Goal: Navigation & Orientation: Understand site structure

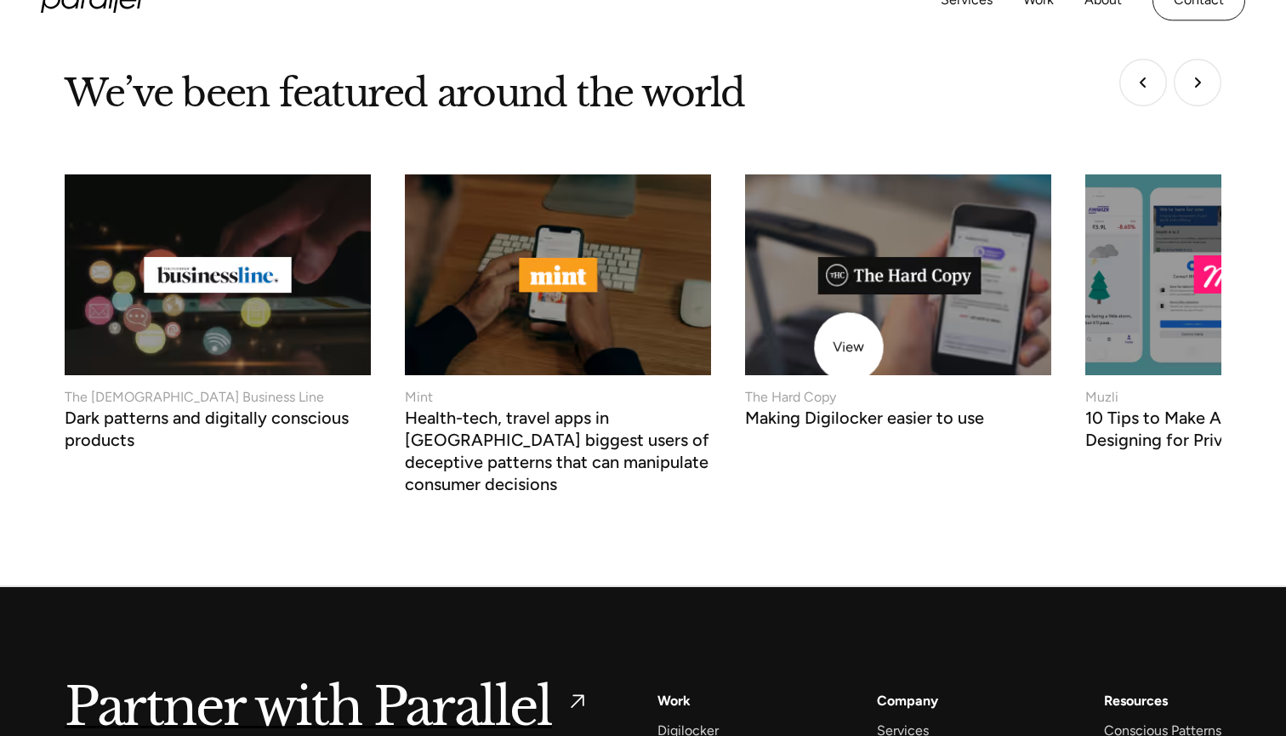
scroll to position [6253, 0]
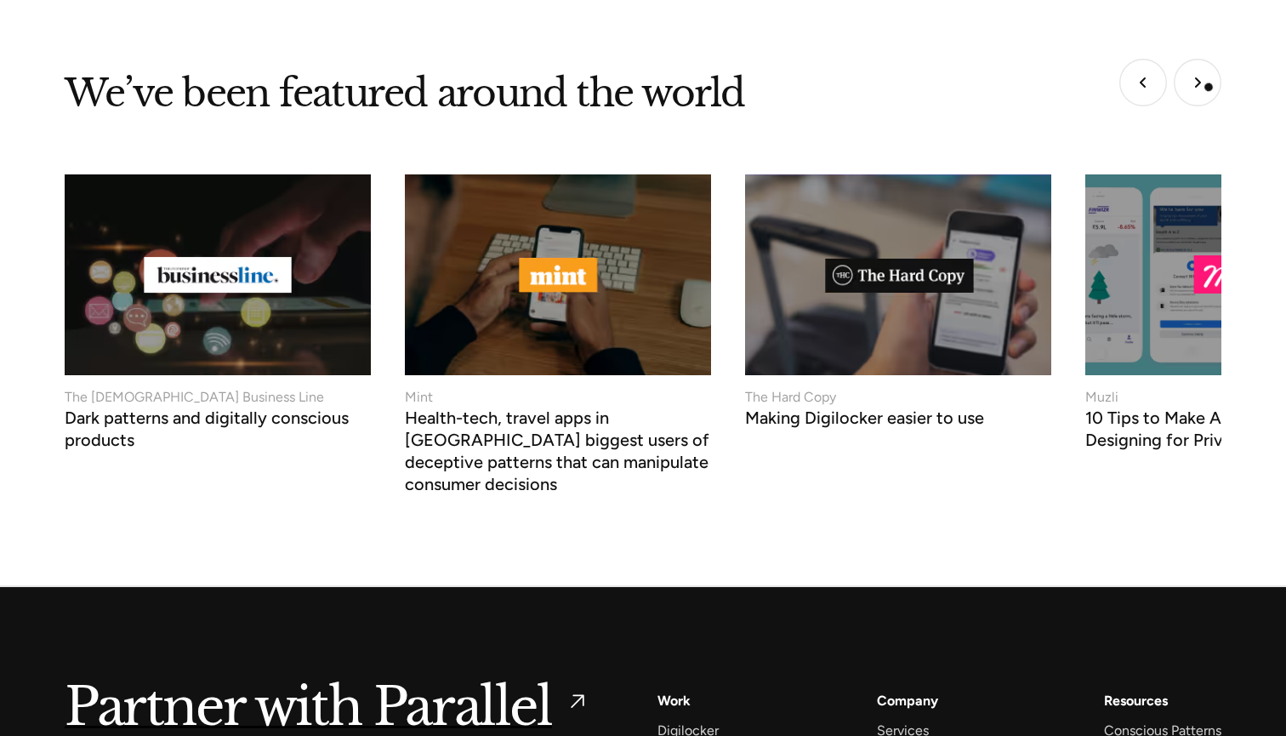
click at [1212, 84] on img "Next slide" at bounding box center [1198, 83] width 48 height 48
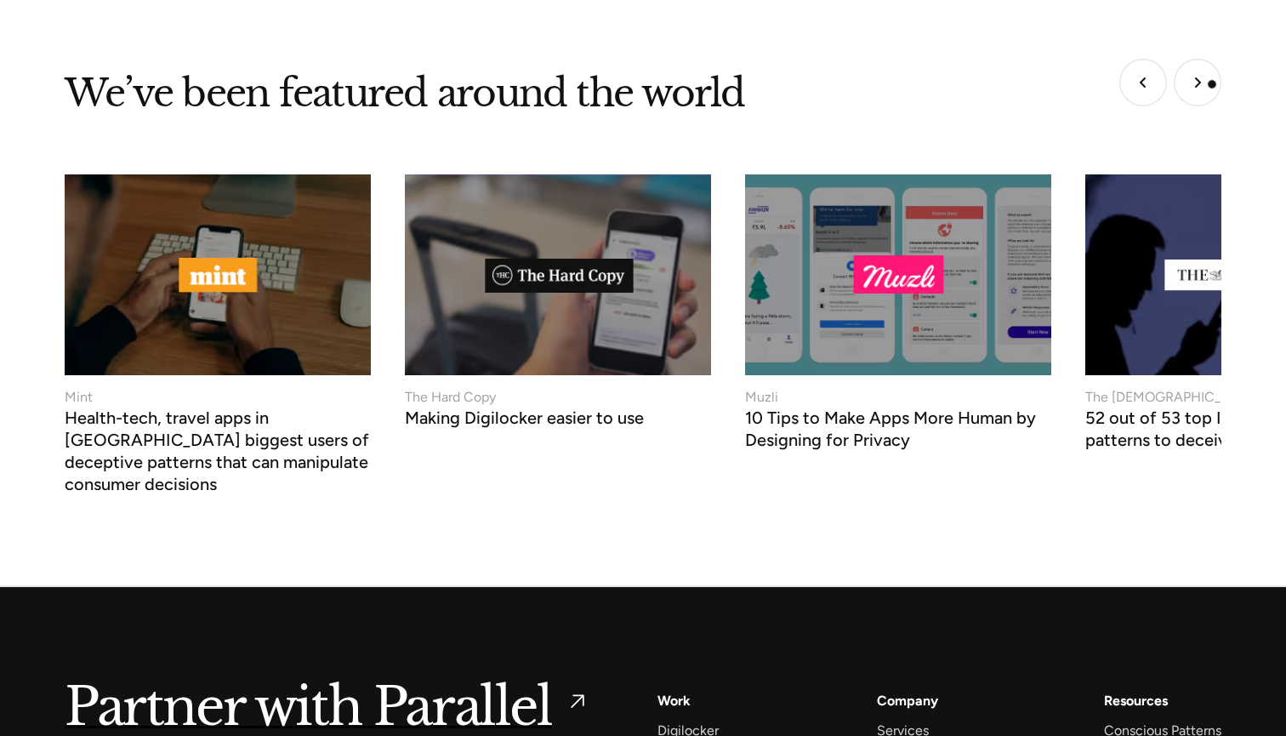
click at [1212, 84] on img "Next slide" at bounding box center [1198, 83] width 48 height 48
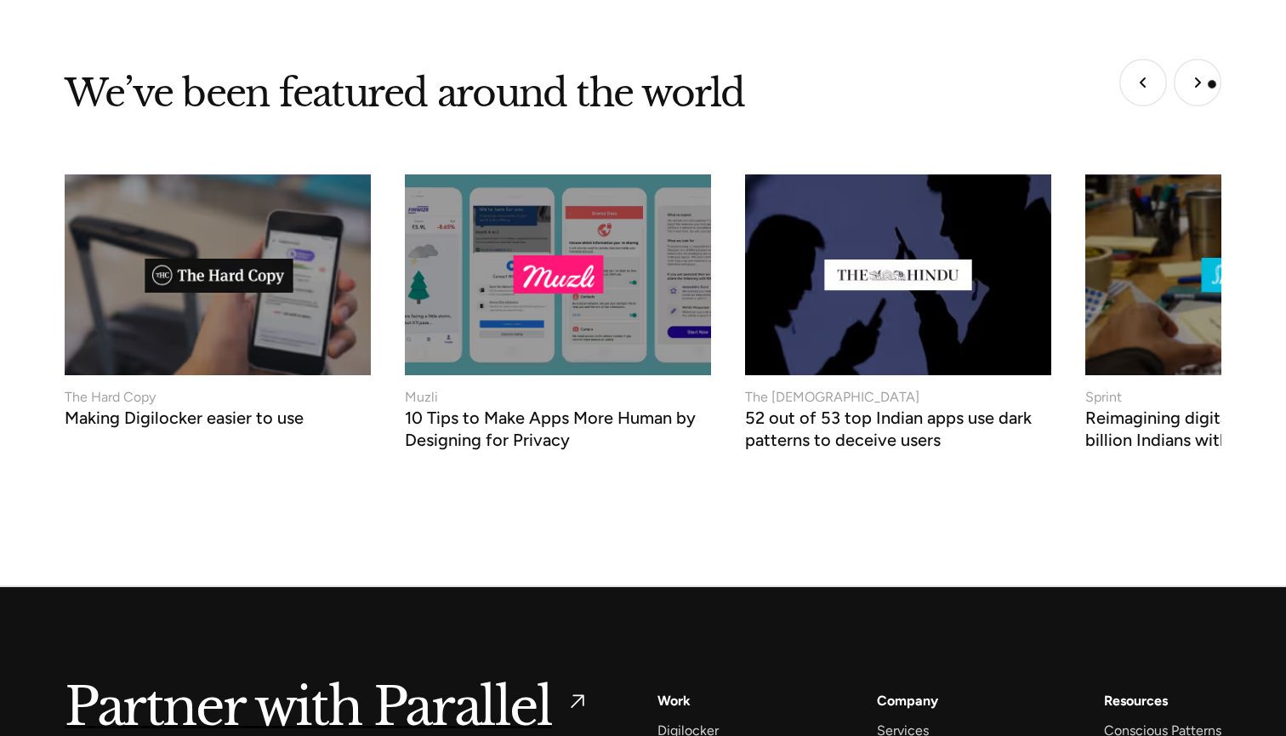
click at [1212, 84] on img "Next slide" at bounding box center [1198, 83] width 48 height 48
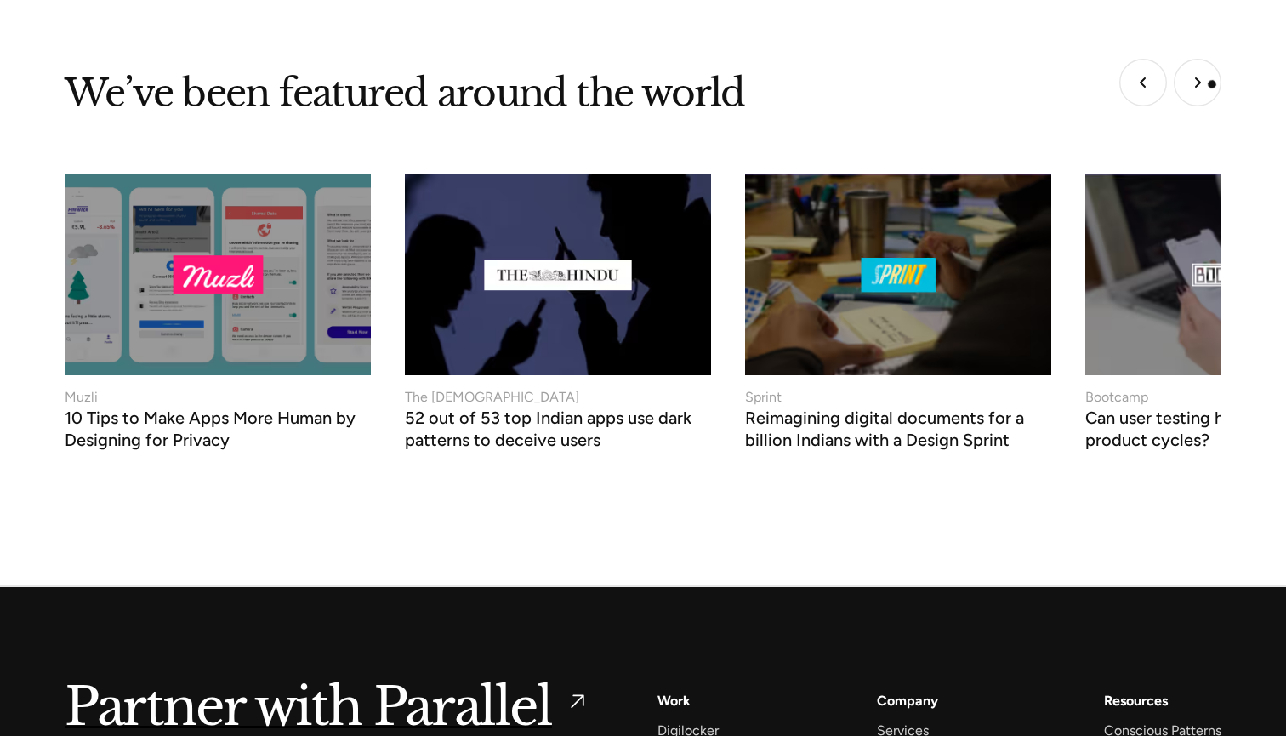
click at [1212, 84] on img "Next slide" at bounding box center [1198, 83] width 48 height 48
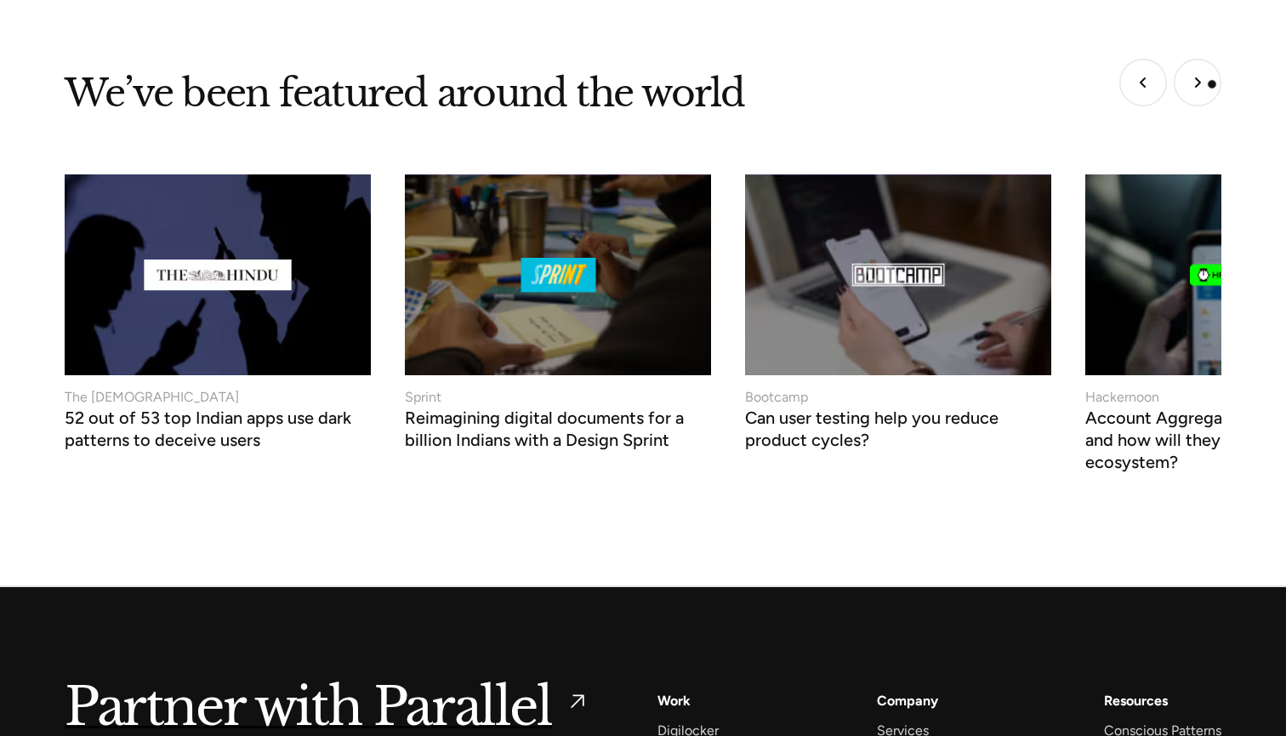
click at [1212, 84] on img "Next slide" at bounding box center [1198, 83] width 48 height 48
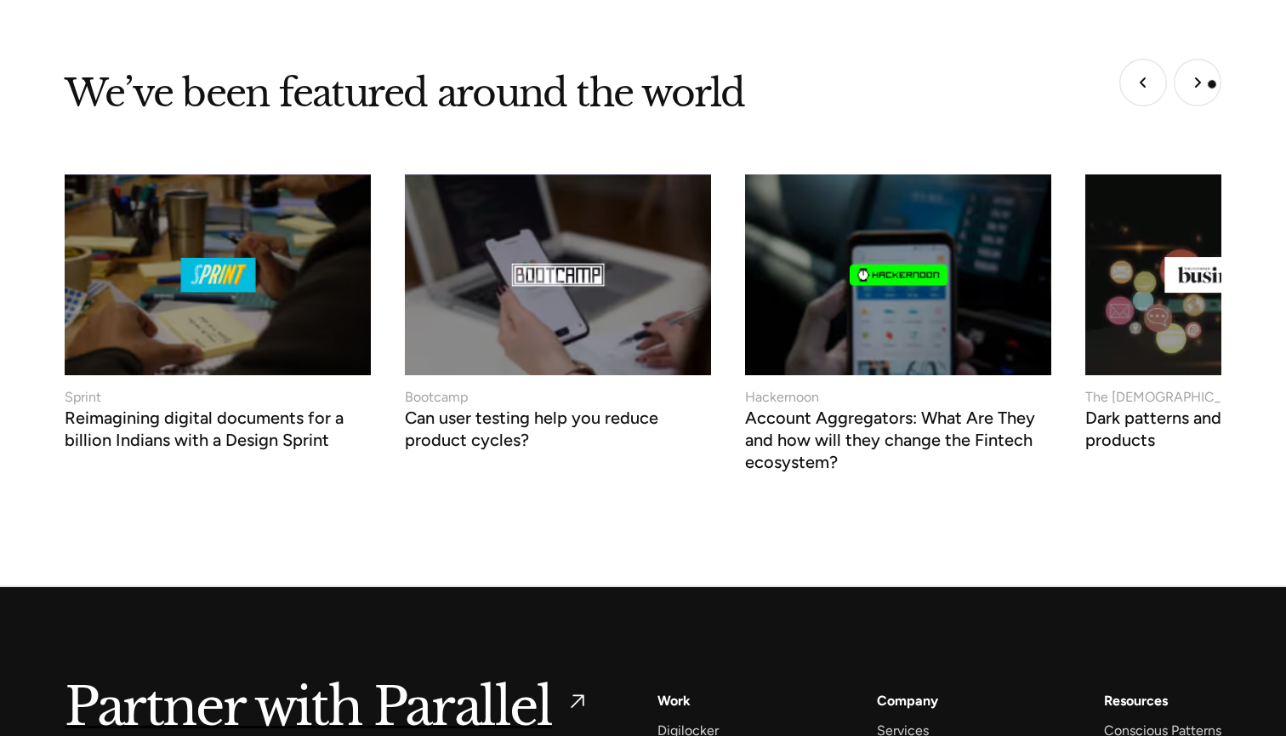
click at [1212, 84] on img "Next slide" at bounding box center [1198, 83] width 48 height 48
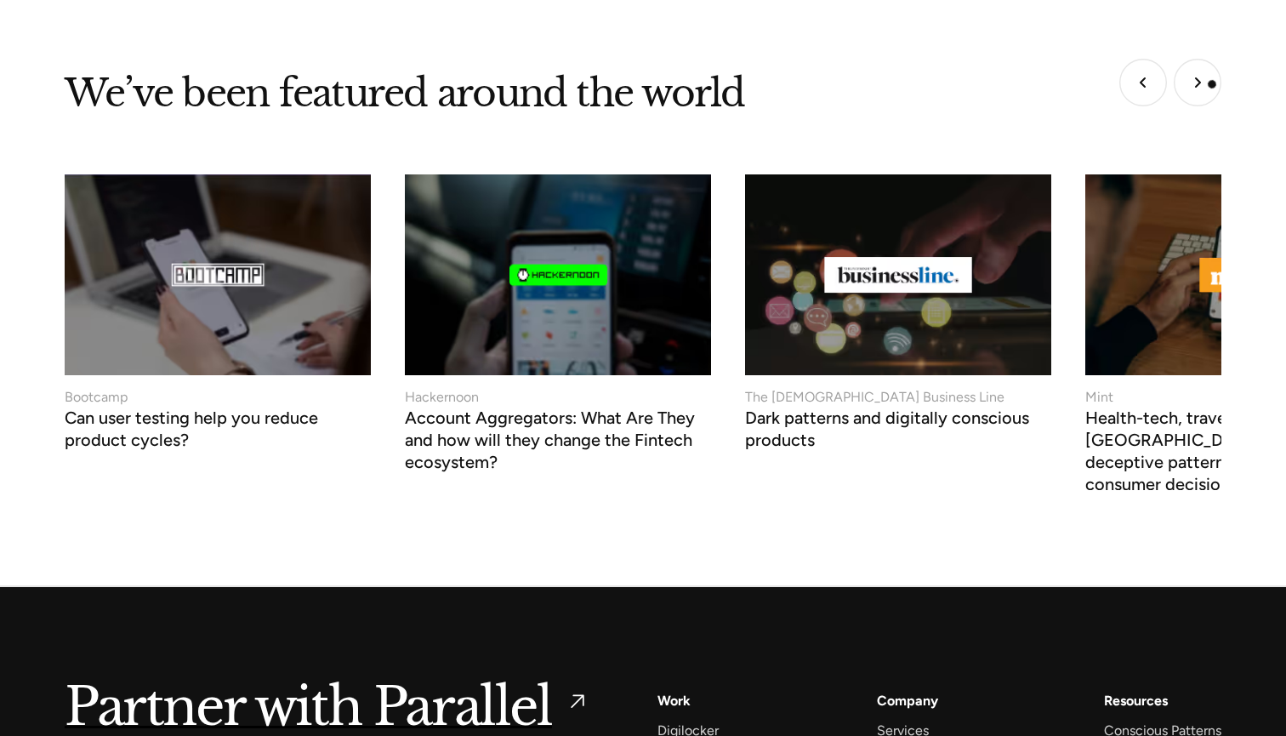
click at [1212, 84] on img "Next slide" at bounding box center [1198, 83] width 48 height 48
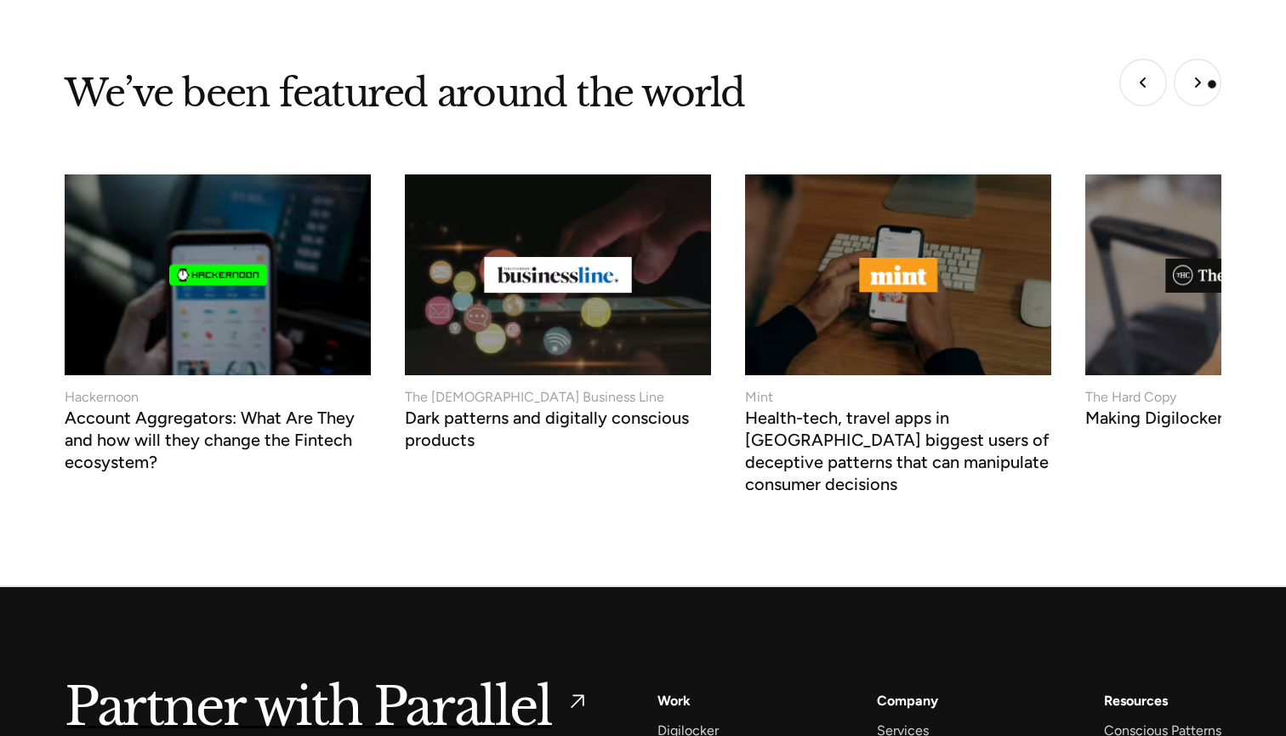
click at [1212, 84] on img "Next slide" at bounding box center [1198, 83] width 48 height 48
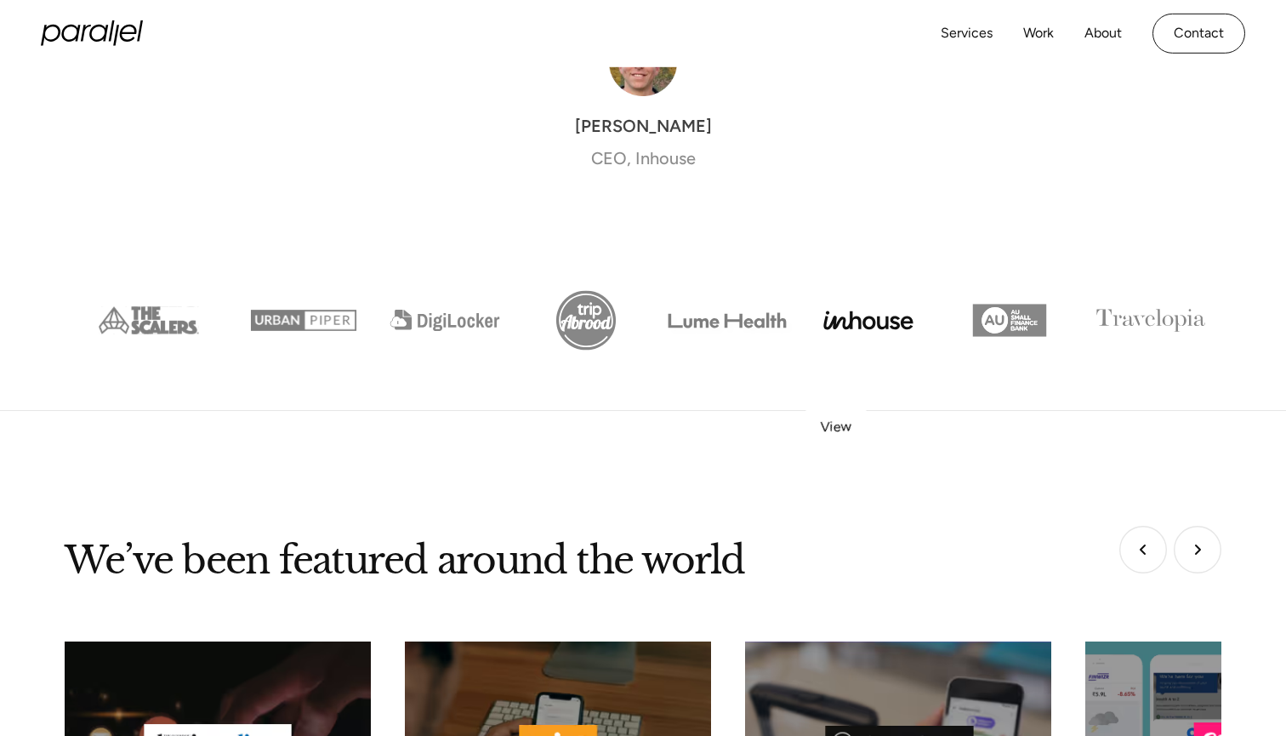
scroll to position [5785, 0]
click at [1038, 31] on link "Work" at bounding box center [1038, 33] width 31 height 25
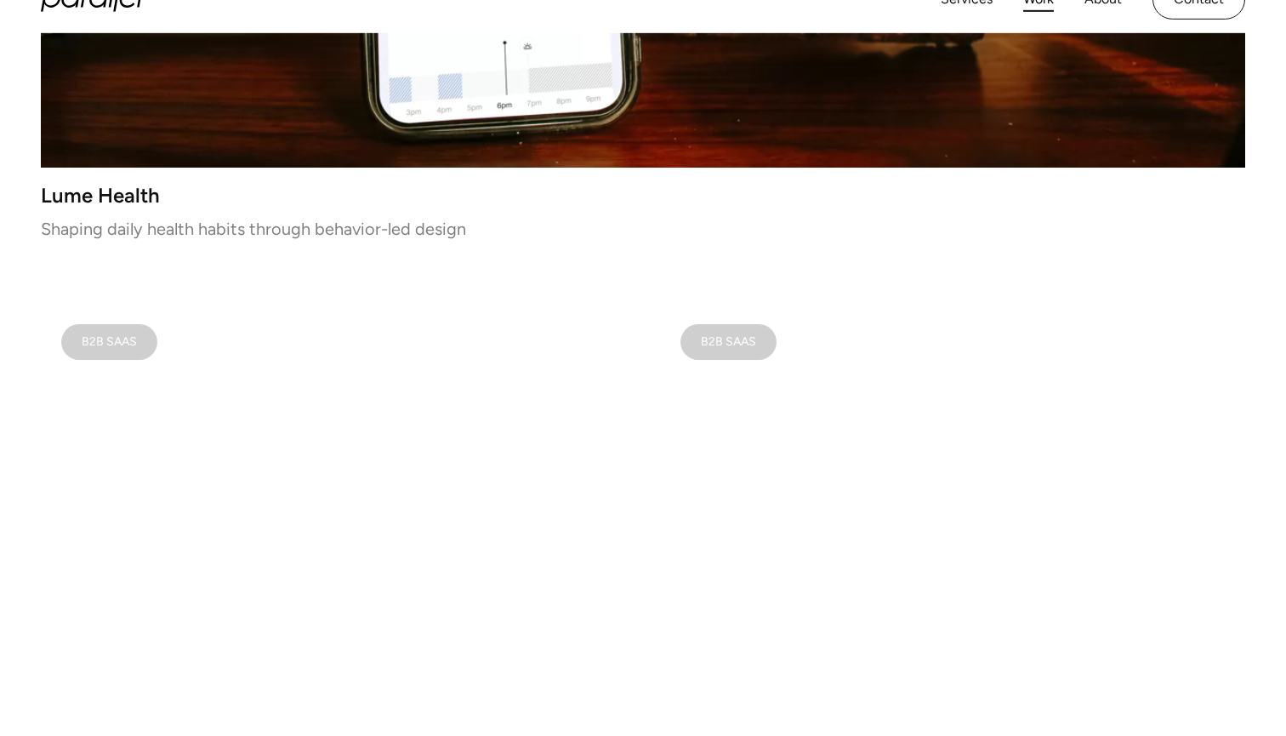
scroll to position [1040, 0]
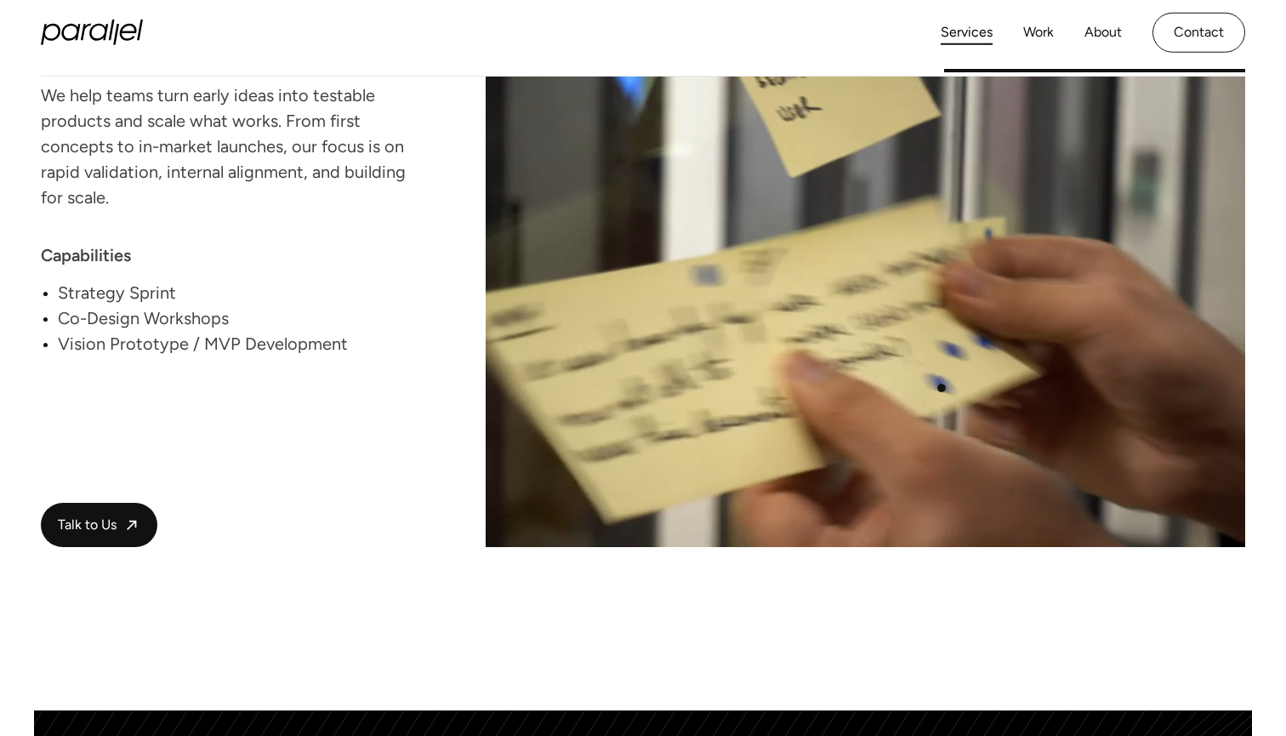
scroll to position [3605, 0]
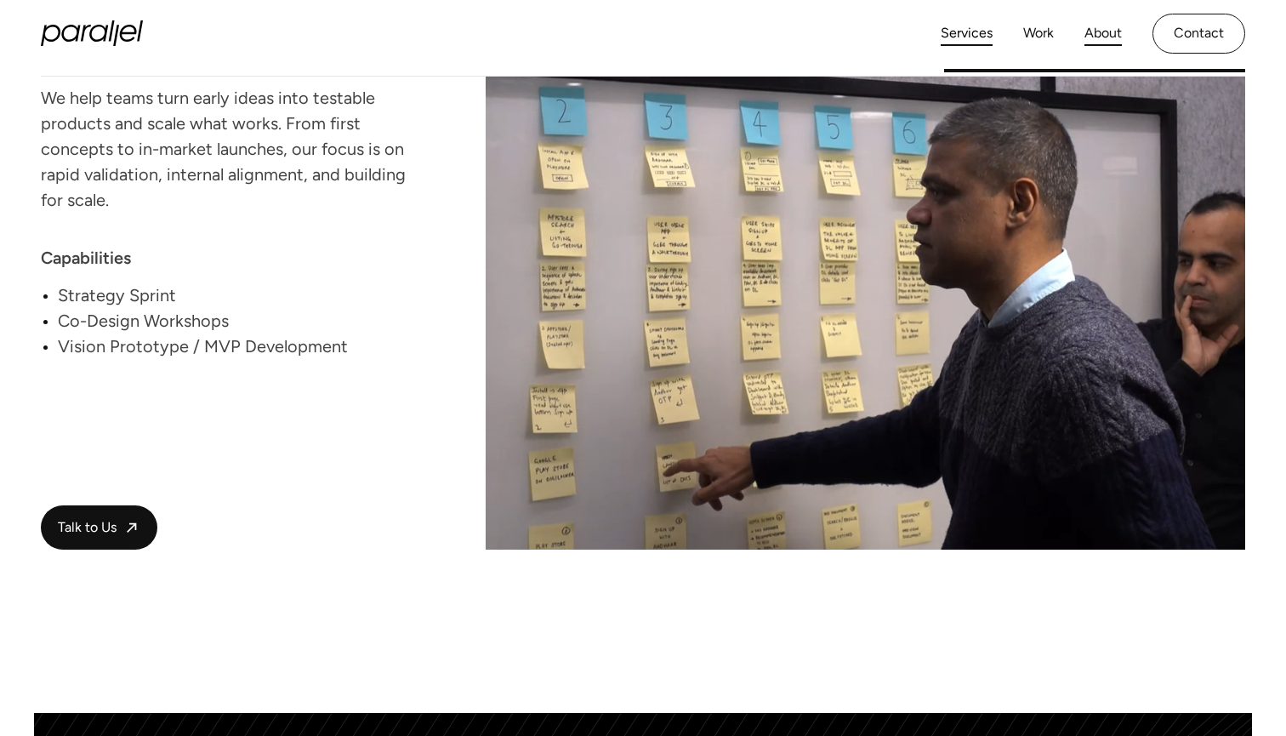
click at [1103, 35] on link "About" at bounding box center [1102, 33] width 37 height 25
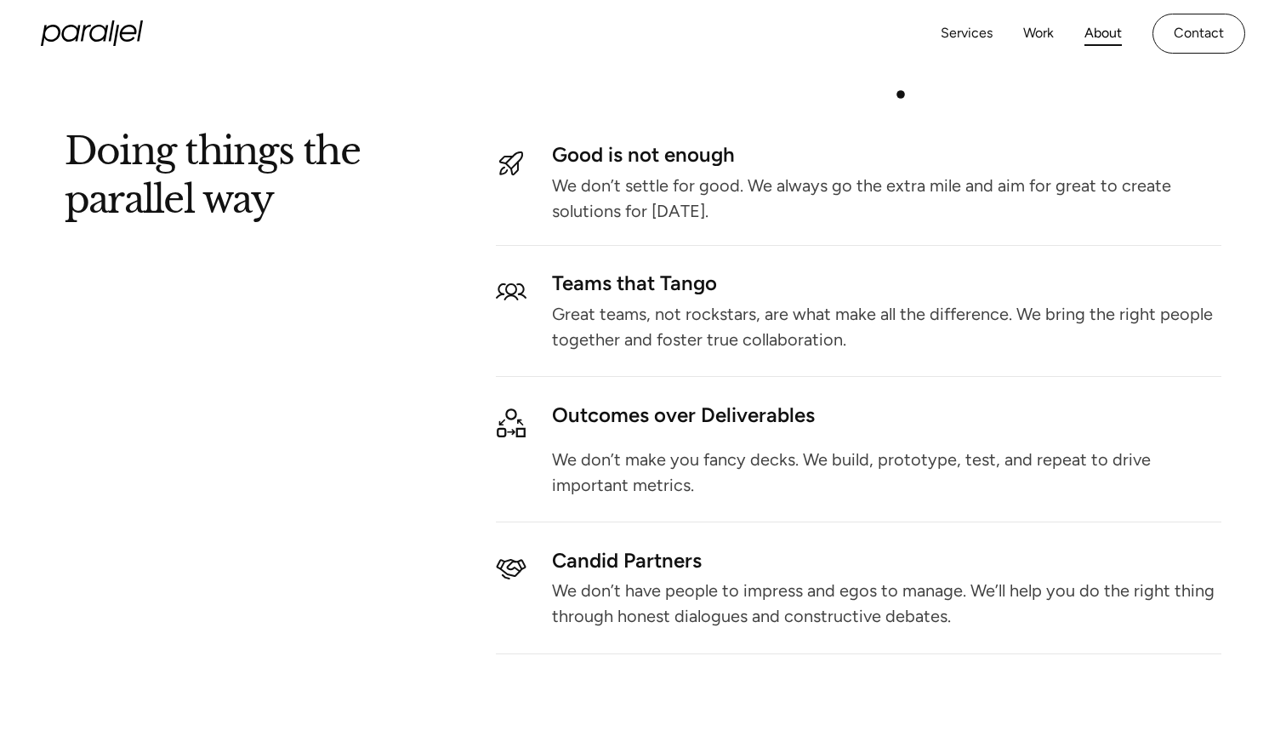
scroll to position [2063, 0]
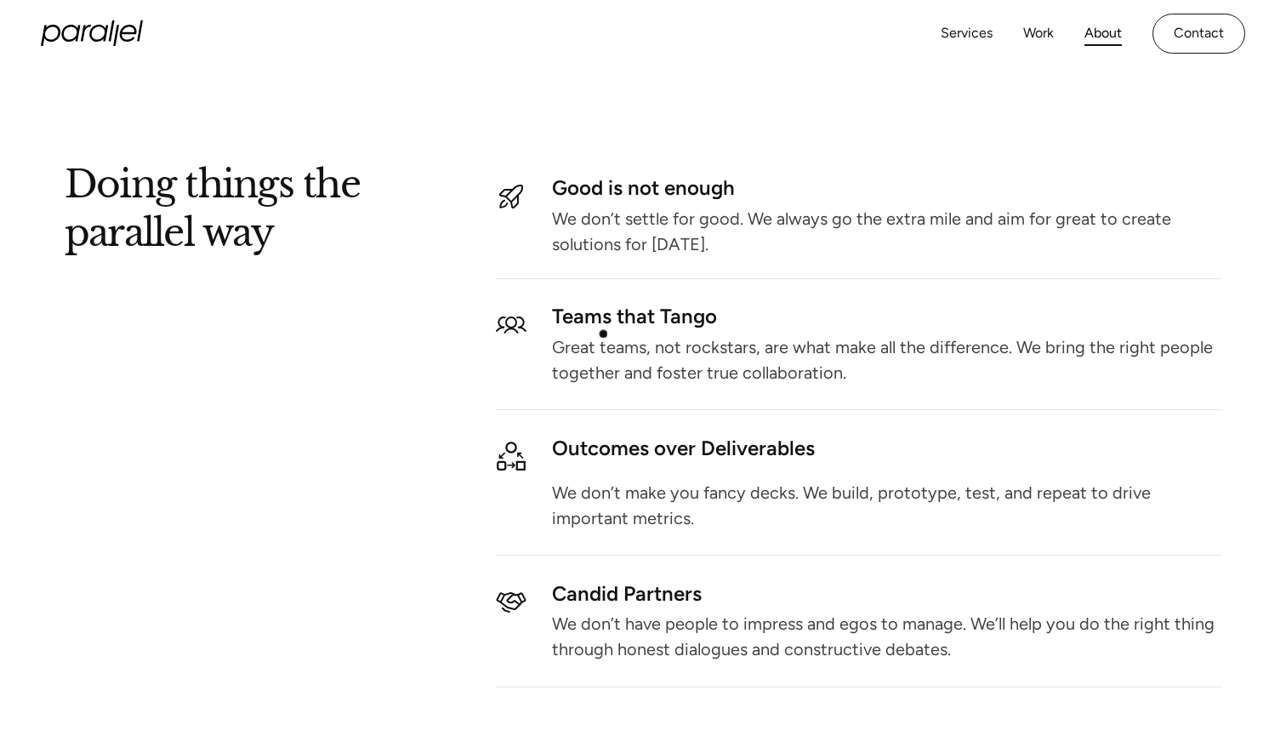
click at [574, 361] on p "Great teams, not rockstars, are what make all the difference. We bring the righ…" at bounding box center [886, 359] width 669 height 37
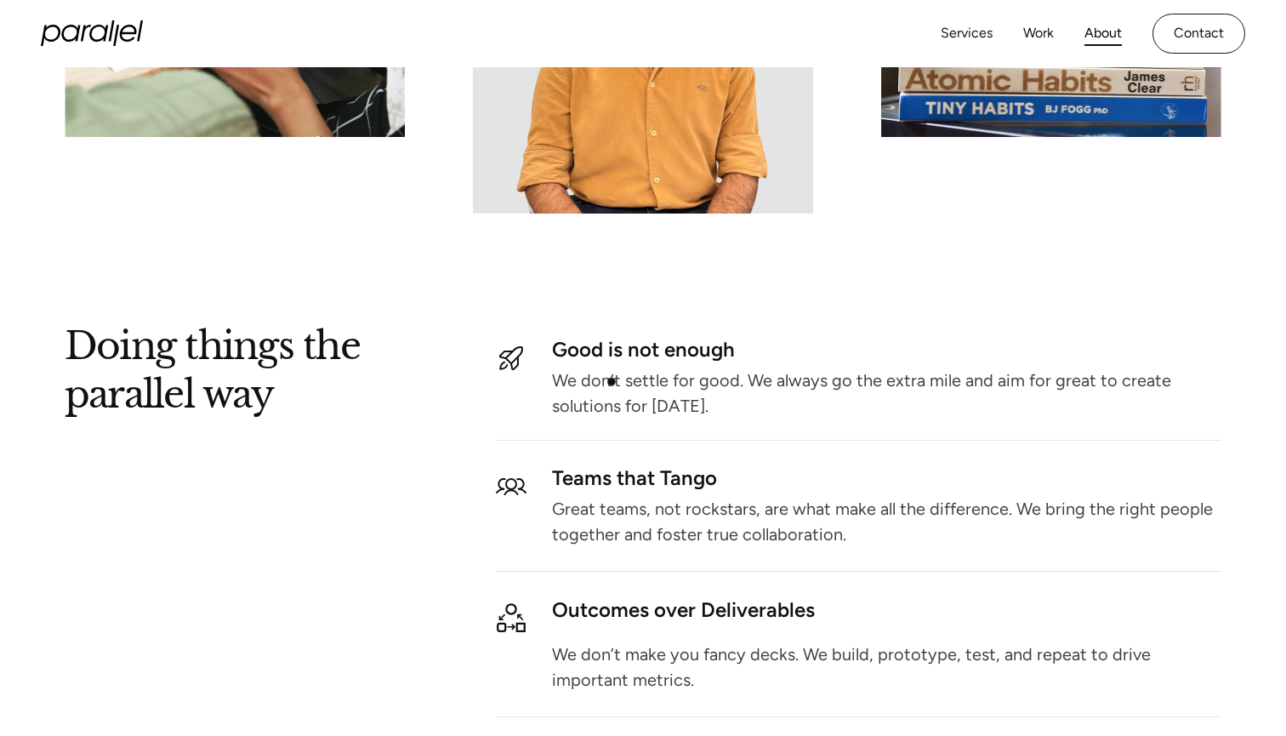
click at [613, 384] on p "We don’t settle for good. We always go the extra mile and aim for great to crea…" at bounding box center [886, 392] width 669 height 37
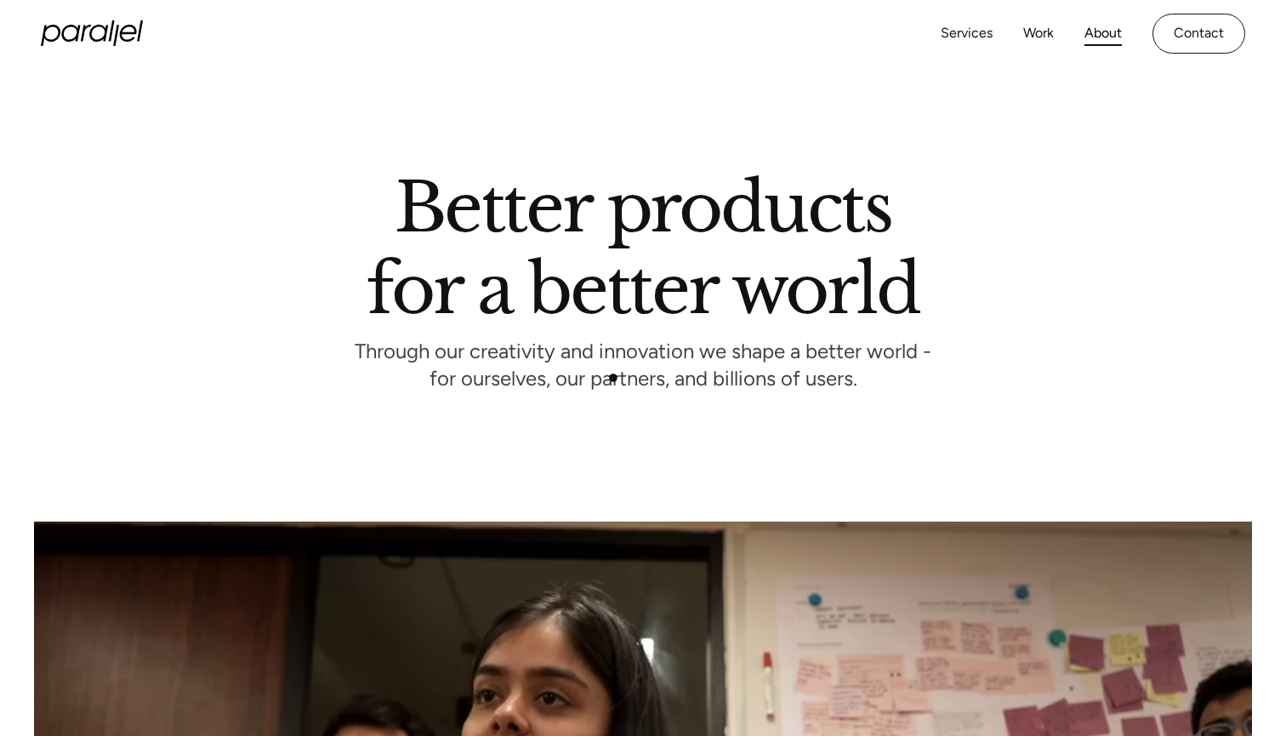
scroll to position [0, 0]
